Goal: Information Seeking & Learning: Check status

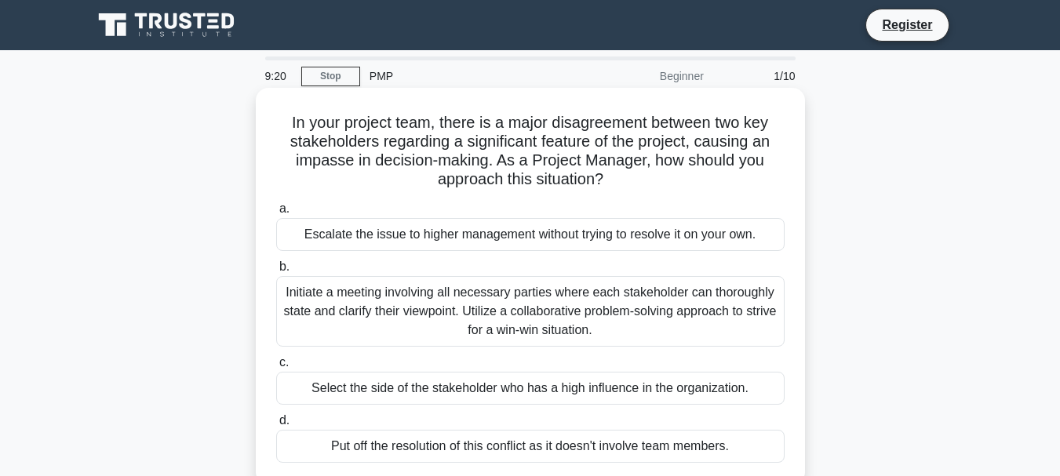
click at [597, 312] on div "Initiate a meeting involving all necessary parties where each stakeholder can t…" at bounding box center [530, 311] width 508 height 71
click at [276, 272] on input "b. Initiate a meeting involving all necessary parties where each stakeholder ca…" at bounding box center [276, 267] width 0 height 10
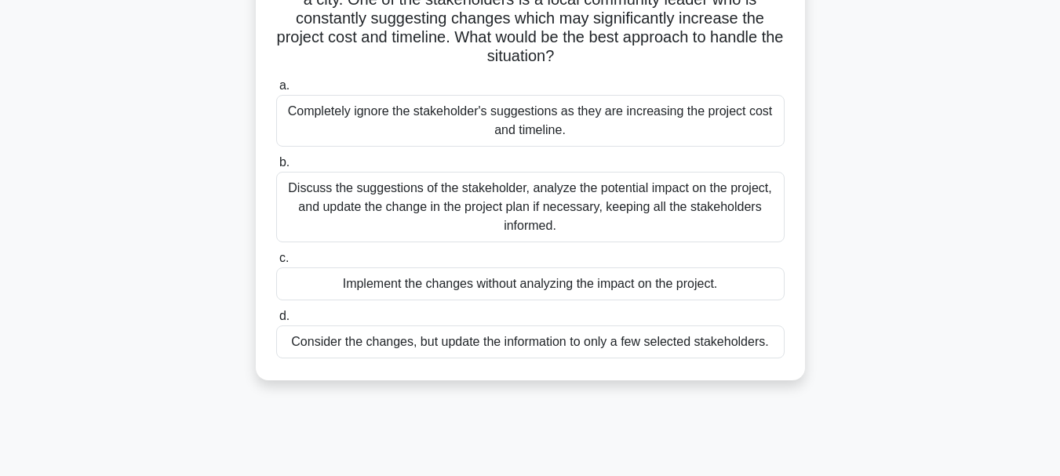
scroll to position [235, 0]
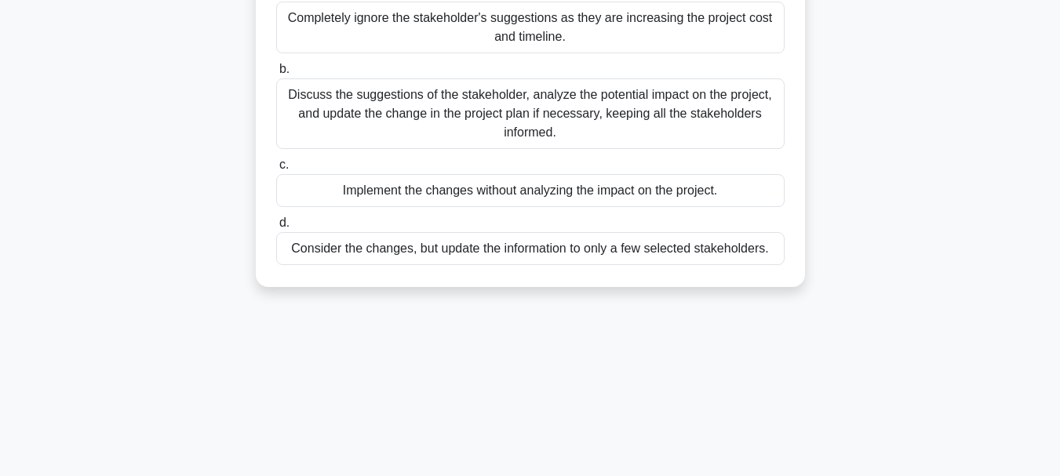
click at [501, 113] on div "Discuss the suggestions of the stakeholder, analyze the potential impact on the…" at bounding box center [530, 113] width 508 height 71
click at [276, 75] on input "b. Discuss the suggestions of the stakeholder, analyze the potential impact on …" at bounding box center [276, 69] width 0 height 10
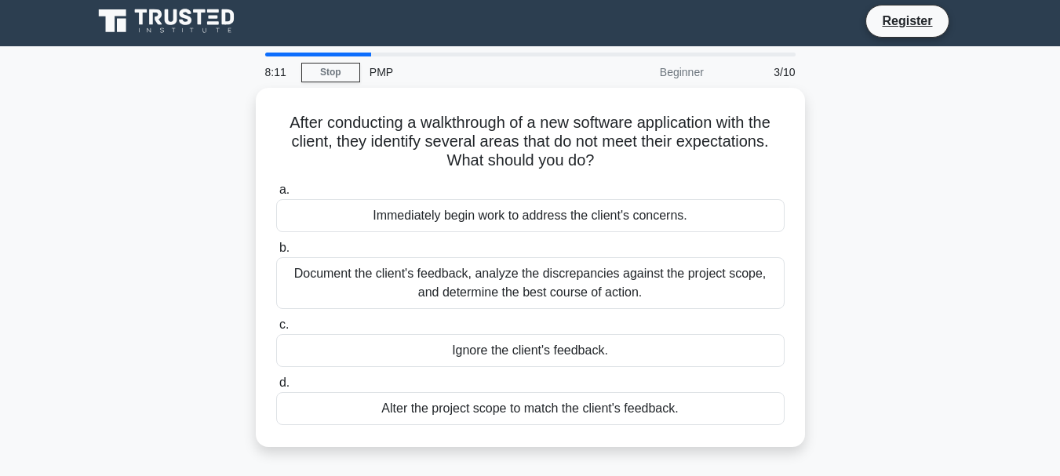
scroll to position [0, 0]
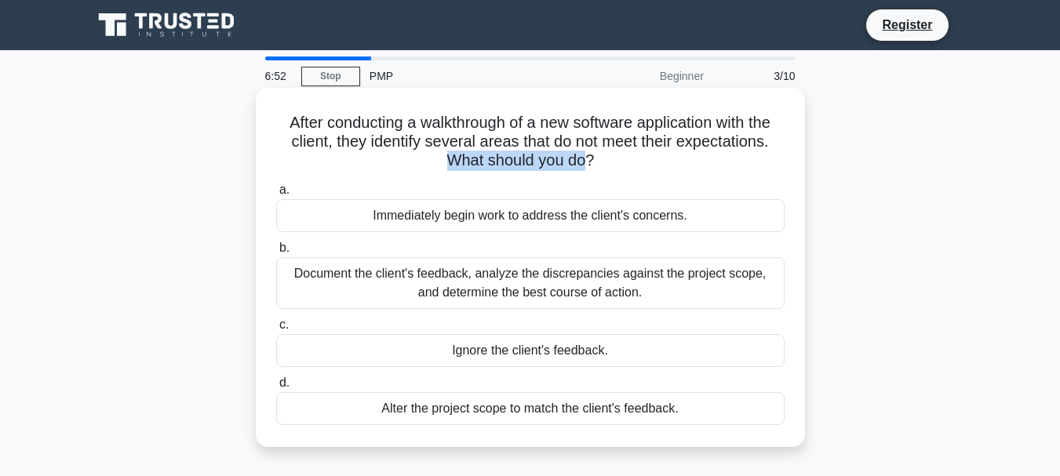
drag, startPoint x: 576, startPoint y: 165, endPoint x: 413, endPoint y: 156, distance: 162.6
click at [413, 156] on h5 "After conducting a walkthrough of a new software application with the client, t…" at bounding box center [530, 142] width 511 height 58
click at [598, 165] on icon ".spinner_0XTQ{transform-origin:center;animation:spinner_y6GP .75s linear infini…" at bounding box center [603, 161] width 19 height 19
click at [522, 220] on div "Immediately begin work to address the client's concerns." at bounding box center [530, 215] width 508 height 33
click at [276, 195] on input "a. Immediately begin work to address the client's concerns." at bounding box center [276, 190] width 0 height 10
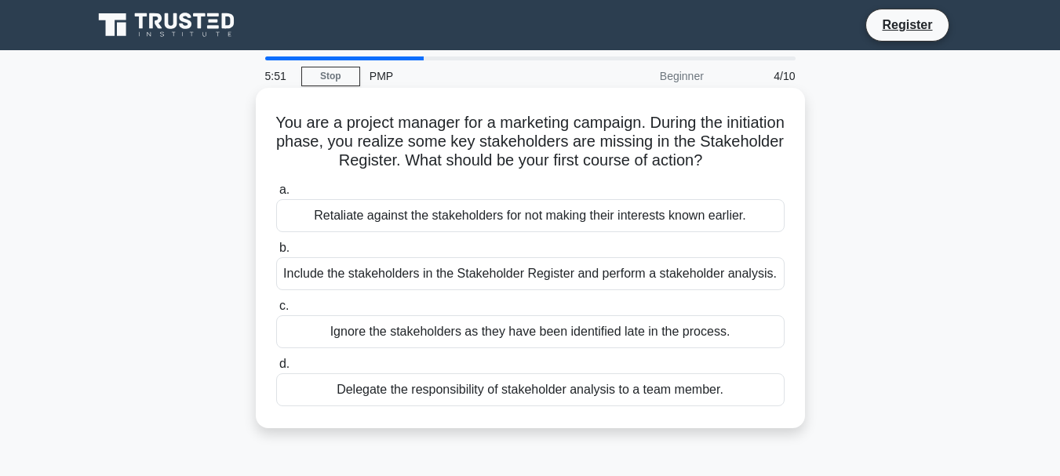
click at [735, 281] on div "Include the stakeholders in the Stakeholder Register and perform a stakeholder …" at bounding box center [530, 273] width 508 height 33
click at [276, 253] on input "b. Include the stakeholders in the Stakeholder Register and perform a stakehold…" at bounding box center [276, 248] width 0 height 10
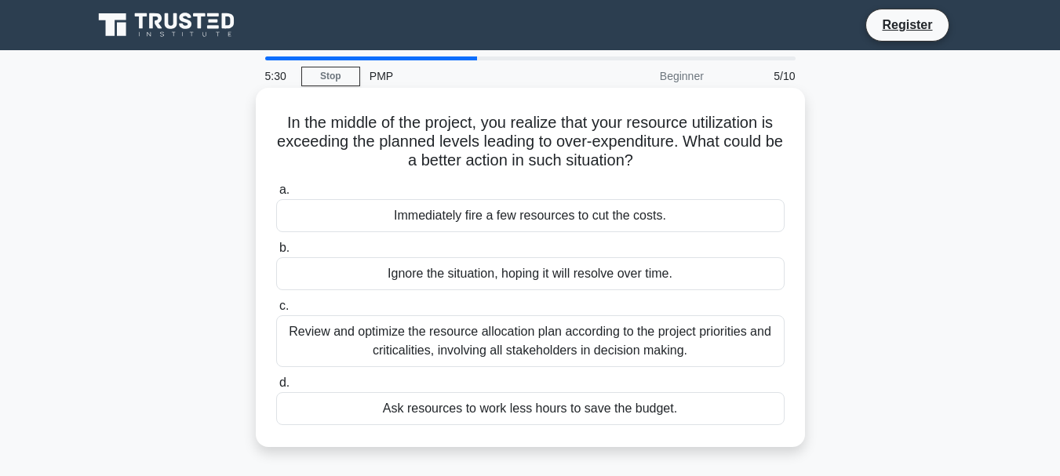
click at [563, 357] on div "Review and optimize the resource allocation plan according to the project prior…" at bounding box center [530, 341] width 508 height 52
click at [276, 311] on input "c. Review and optimize the resource allocation plan according to the project pr…" at bounding box center [276, 306] width 0 height 10
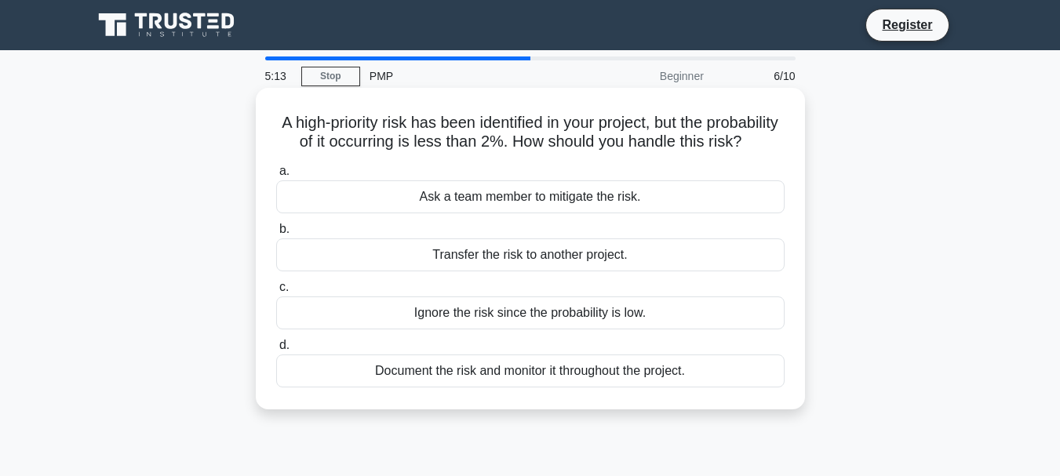
click at [561, 329] on div "Ignore the risk since the probability is low." at bounding box center [530, 312] width 508 height 33
click at [276, 293] on input "c. Ignore the risk since the probability is low." at bounding box center [276, 287] width 0 height 10
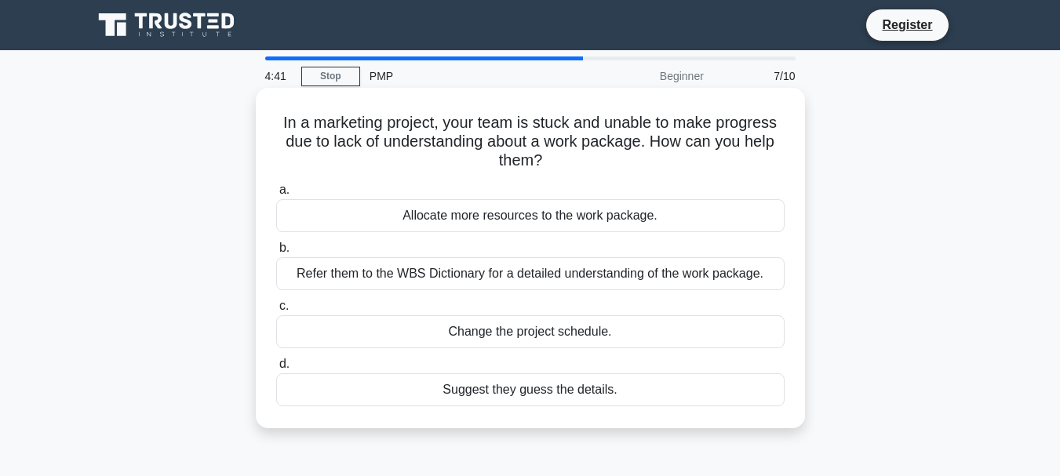
click at [700, 276] on div "Refer them to the WBS Dictionary for a detailed understanding of the work packa…" at bounding box center [530, 273] width 508 height 33
click at [276, 253] on input "b. Refer them to the WBS Dictionary for a detailed understanding of the work pa…" at bounding box center [276, 248] width 0 height 10
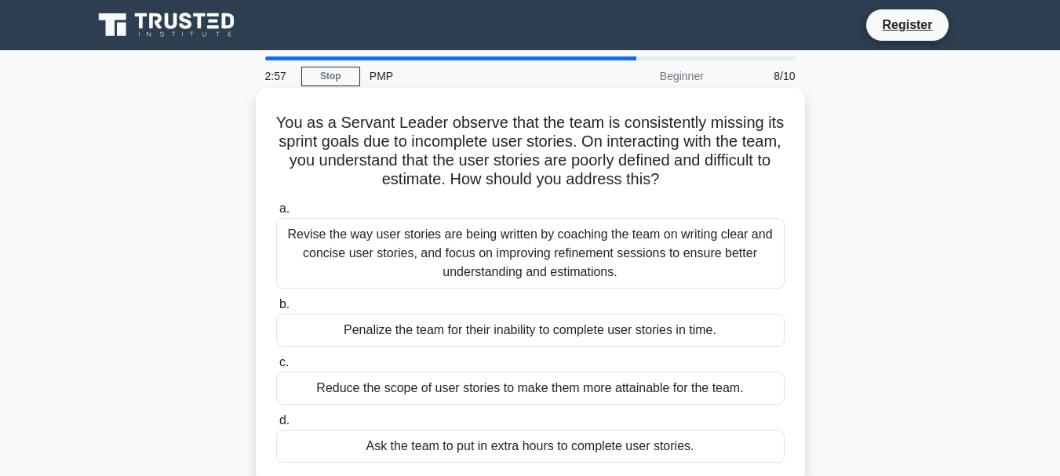
scroll to position [78, 0]
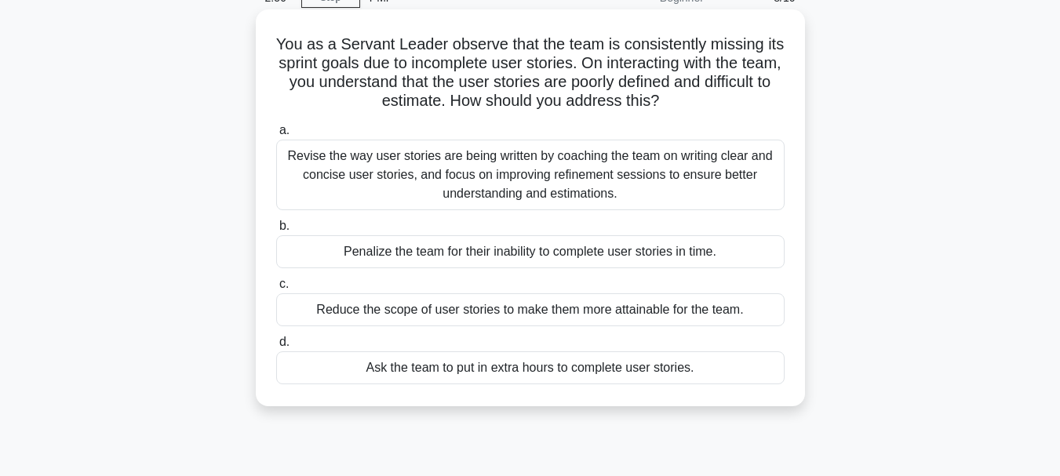
click at [546, 368] on div "Ask the team to put in extra hours to complete user stories." at bounding box center [530, 367] width 508 height 33
click at [276, 347] on input "d. Ask the team to put in extra hours to complete user stories." at bounding box center [276, 342] width 0 height 10
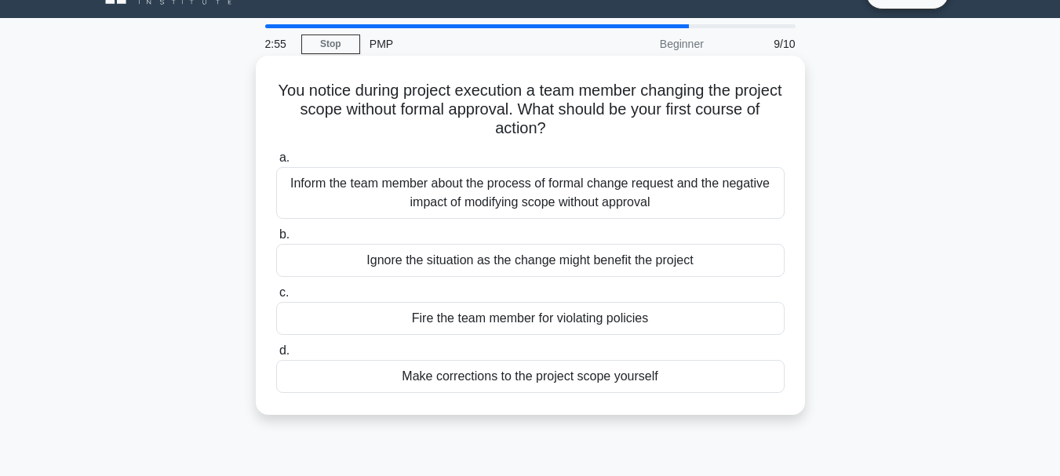
scroll to position [0, 0]
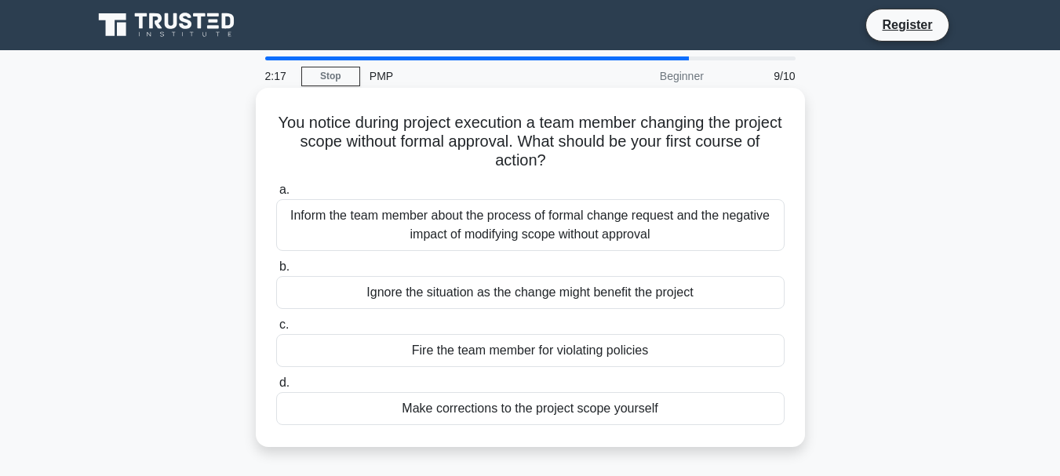
click at [598, 233] on div "Inform the team member about the process of formal change request and the negat…" at bounding box center [530, 225] width 508 height 52
click at [276, 195] on input "a. Inform the team member about the process of formal change request and the ne…" at bounding box center [276, 190] width 0 height 10
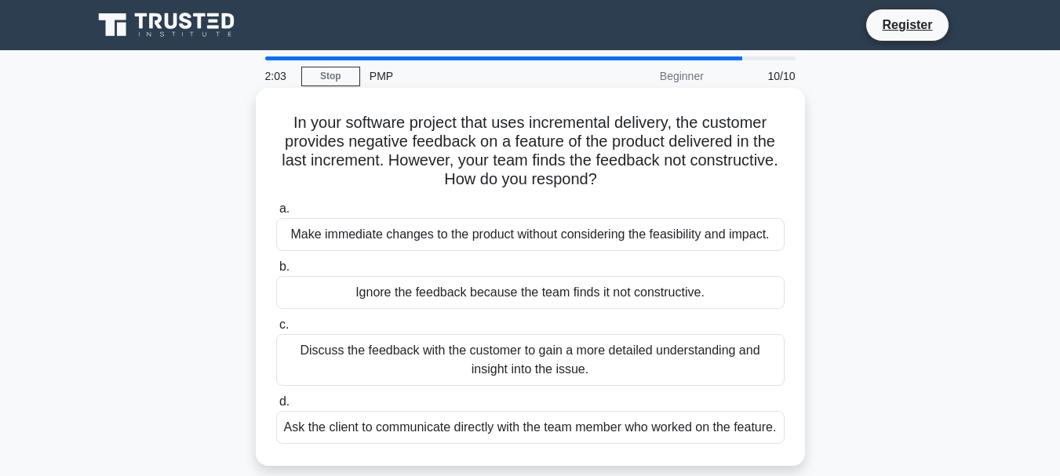
click at [627, 293] on div "Ignore the feedback because the team finds it not constructive." at bounding box center [530, 292] width 508 height 33
click at [276, 272] on input "b. Ignore the feedback because the team finds it not constructive." at bounding box center [276, 267] width 0 height 10
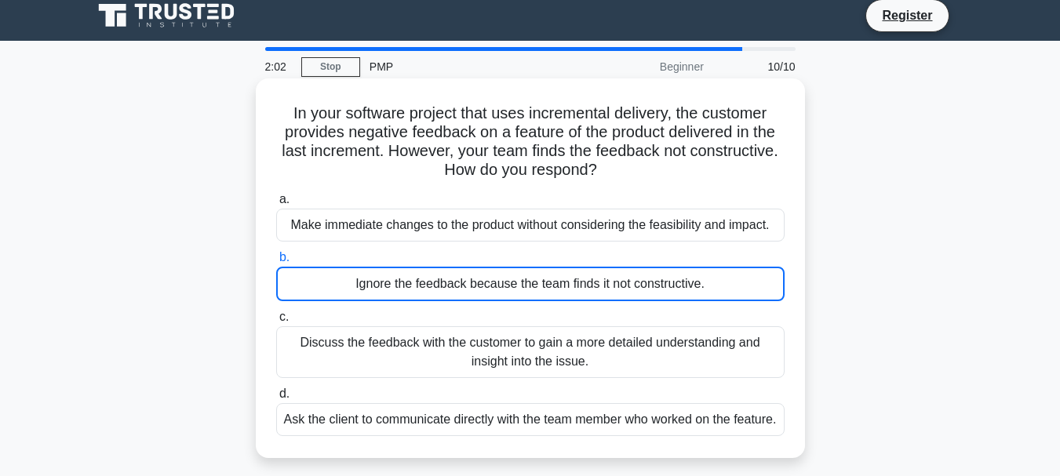
scroll to position [60, 0]
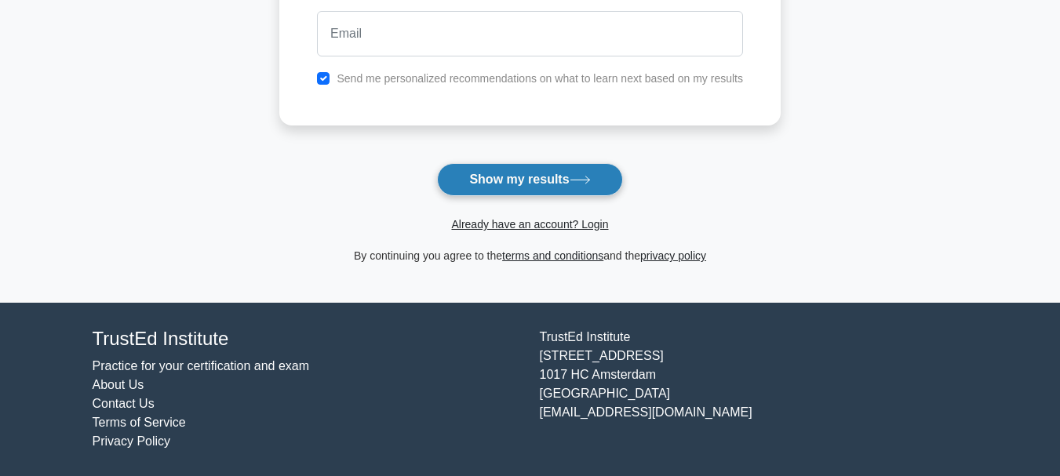
click at [490, 186] on button "Show my results" at bounding box center [529, 179] width 185 height 33
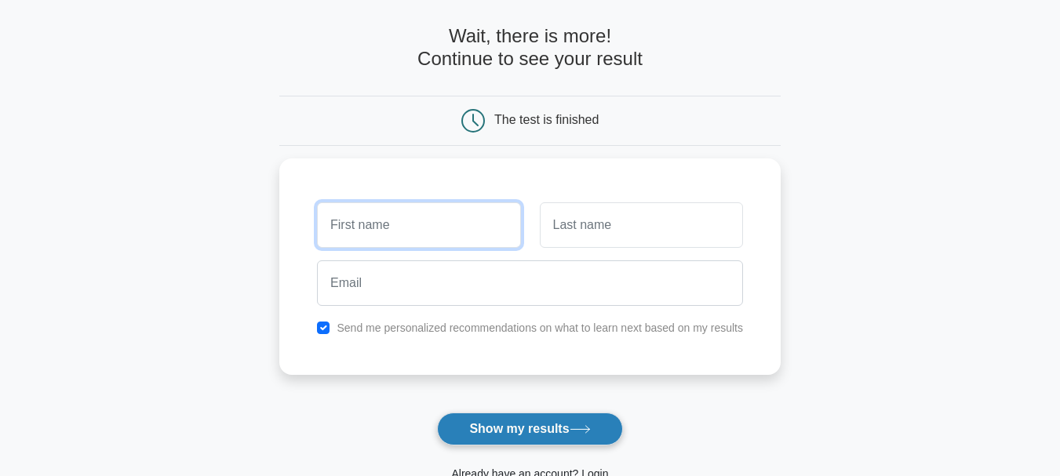
scroll to position [50, 0]
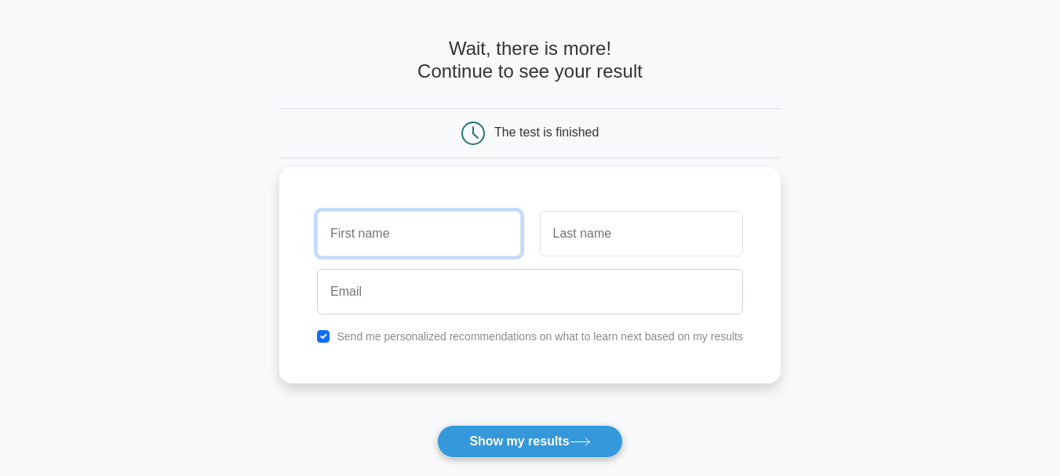
click at [438, 242] on input "text" at bounding box center [418, 233] width 203 height 45
click at [438, 241] on input "text" at bounding box center [418, 233] width 203 height 45
type input "muhammad"
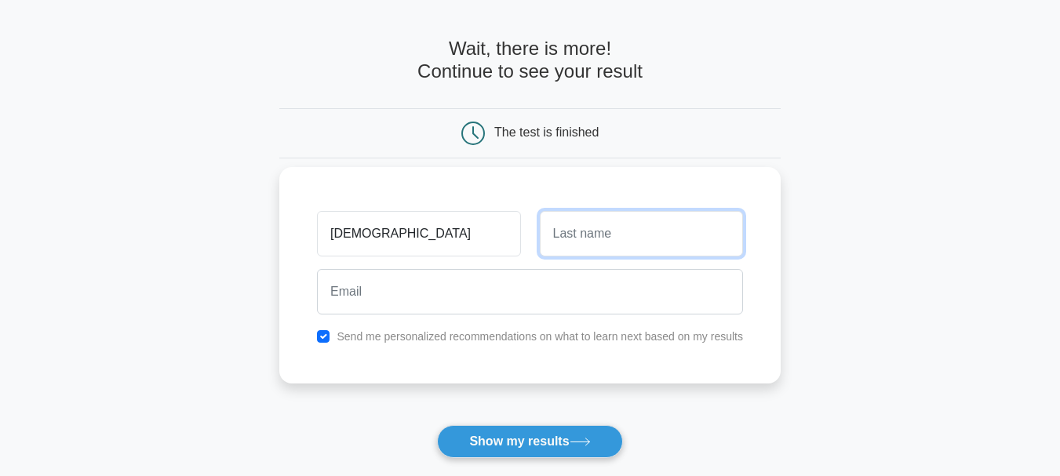
click at [718, 235] on input "text" at bounding box center [641, 233] width 203 height 45
type input "mohsin"
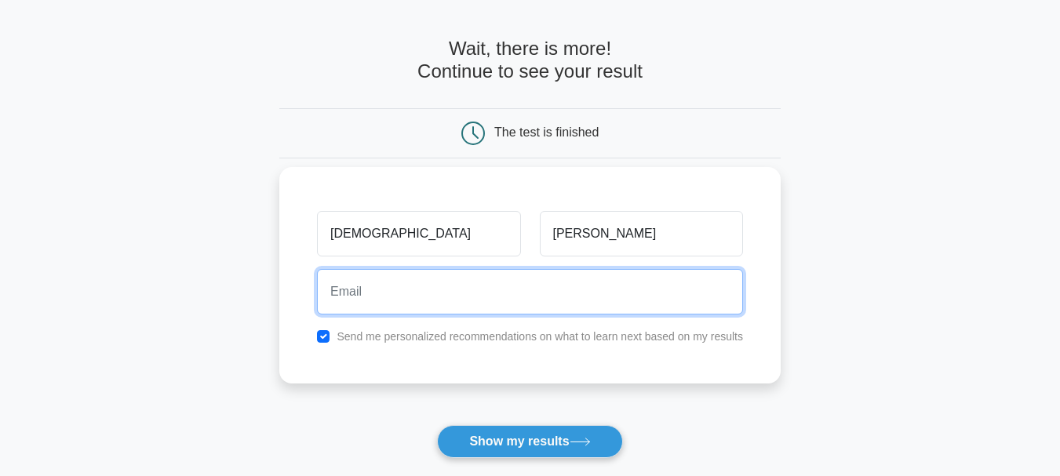
click at [613, 295] on input "email" at bounding box center [530, 291] width 426 height 45
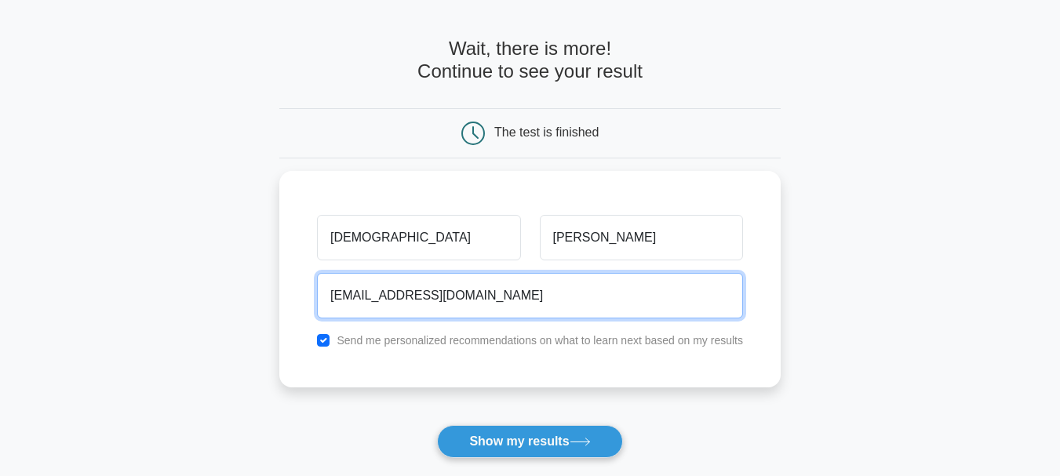
drag, startPoint x: 466, startPoint y: 304, endPoint x: 227, endPoint y: 297, distance: 238.5
click at [227, 297] on main "Wait, there is more! Continue to see your result The test is finished muhammad" at bounding box center [530, 282] width 1060 height 565
type input "muhammad.mohsin@feroze1888.com"
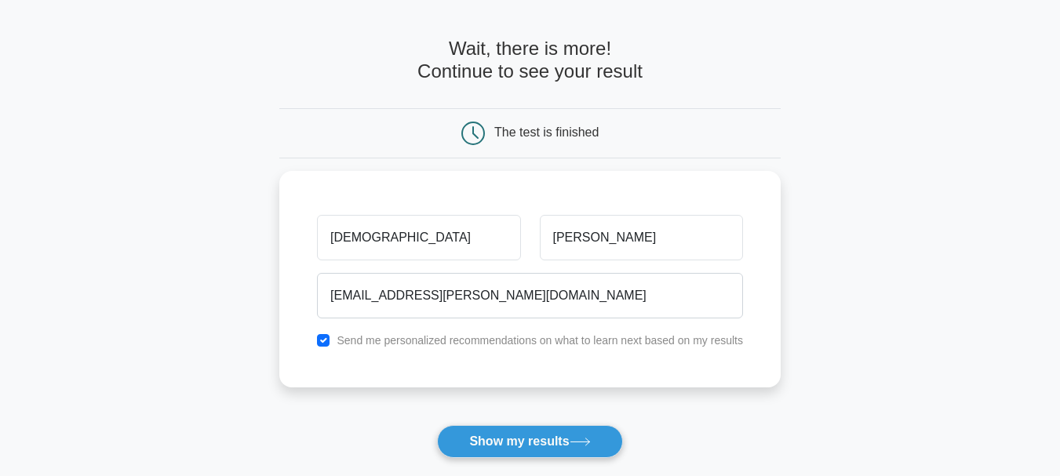
click at [491, 422] on form "Wait, there is more! Continue to see your result The test is finished muhammad" at bounding box center [529, 282] width 501 height 489
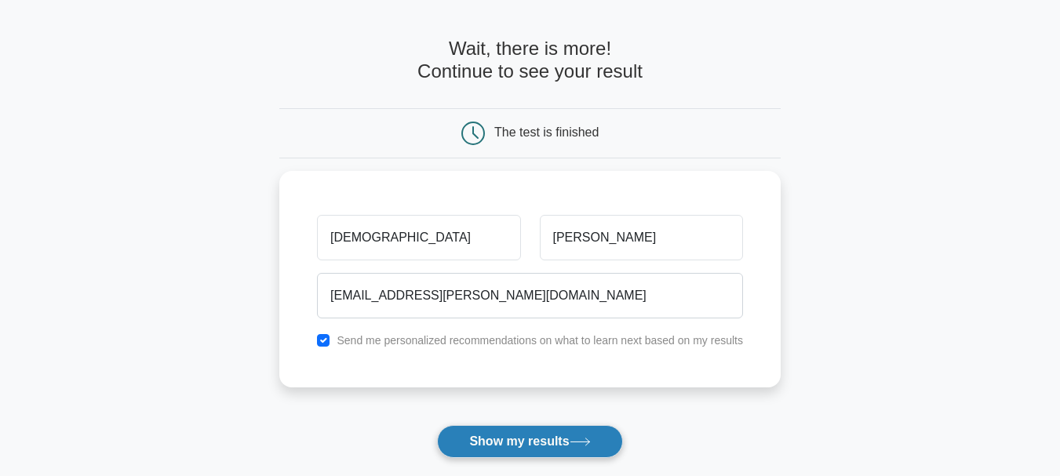
click at [486, 438] on button "Show my results" at bounding box center [529, 441] width 185 height 33
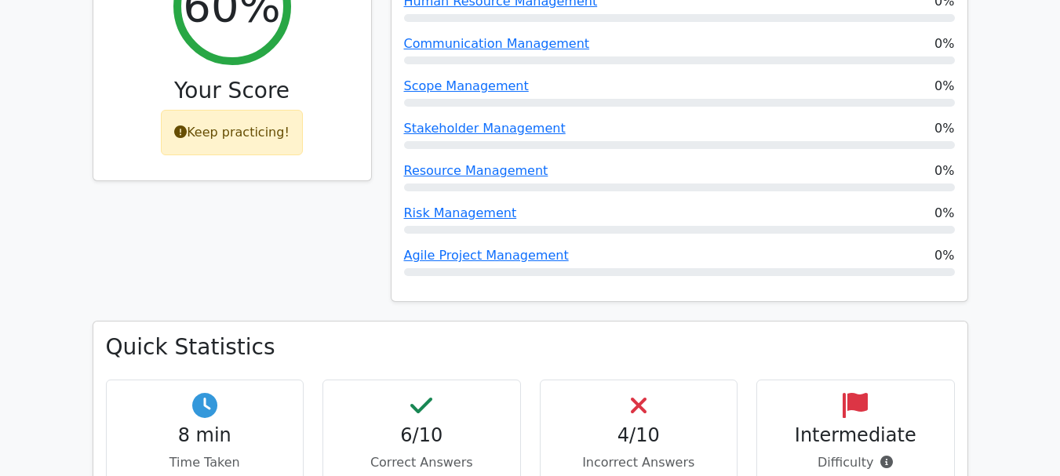
scroll to position [863, 0]
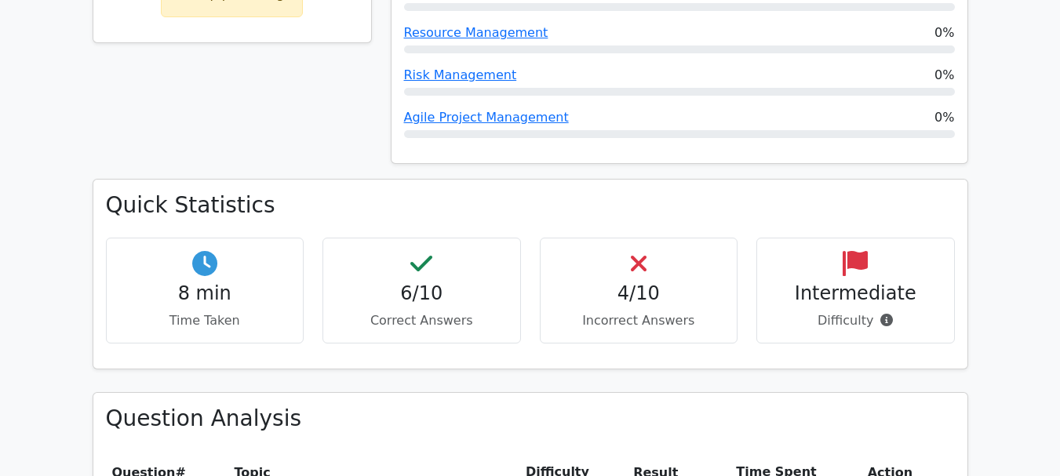
click at [637, 282] on h4 "4/10" at bounding box center [639, 293] width 172 height 23
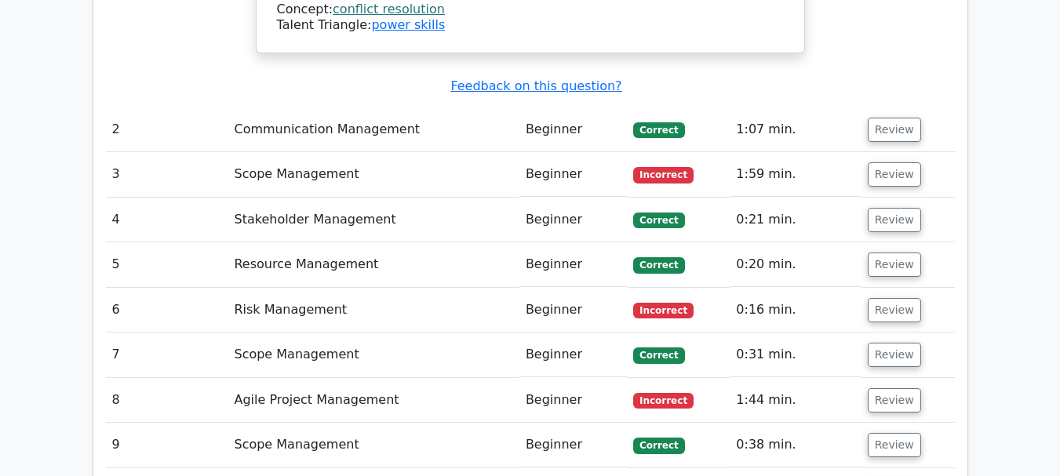
scroll to position [1882, 0]
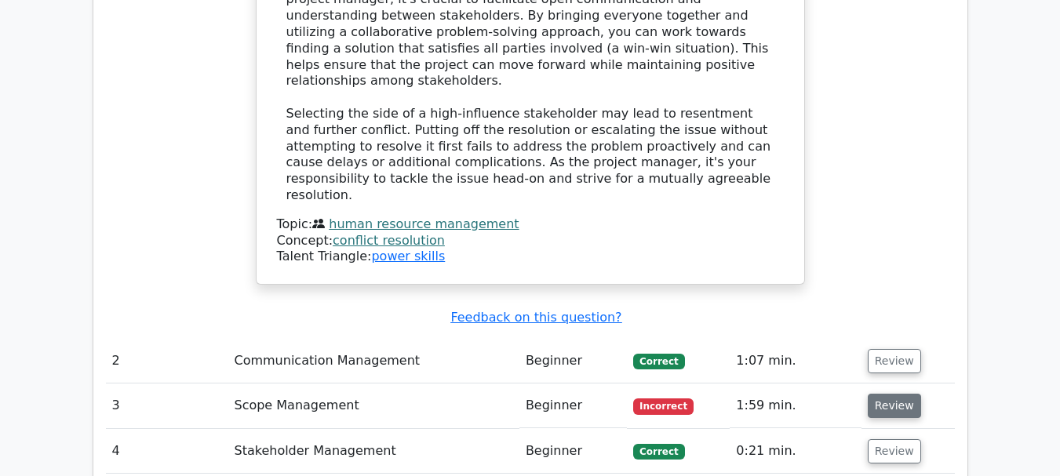
click at [886, 394] on button "Review" at bounding box center [893, 406] width 53 height 24
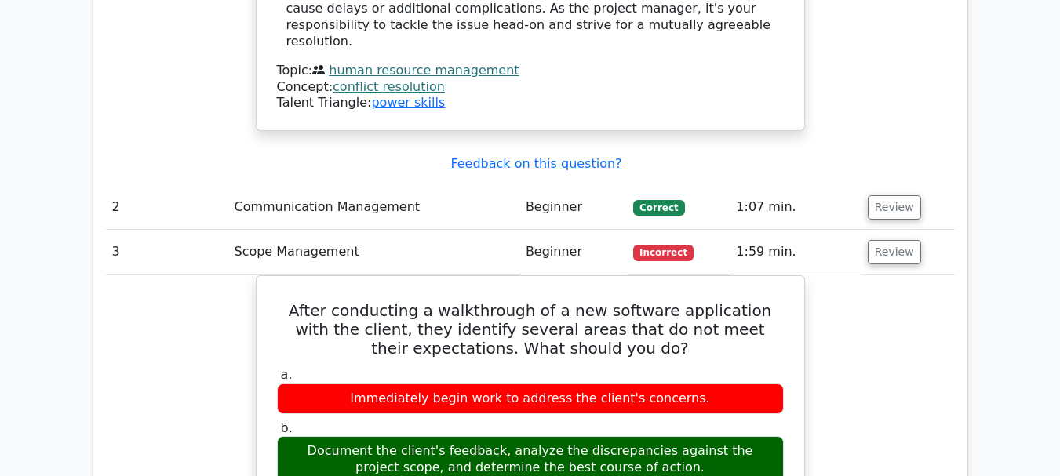
scroll to position [2039, 0]
